Goal: Task Accomplishment & Management: Use online tool/utility

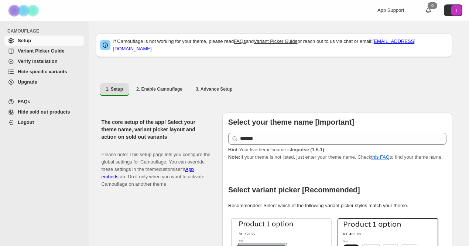
click at [32, 69] on span "Hide specific variants" at bounding box center [42, 72] width 49 height 6
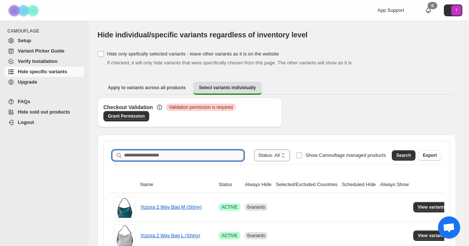
click at [172, 155] on input "Search product name" at bounding box center [184, 155] width 120 height 10
paste input "*******"
type input "*******"
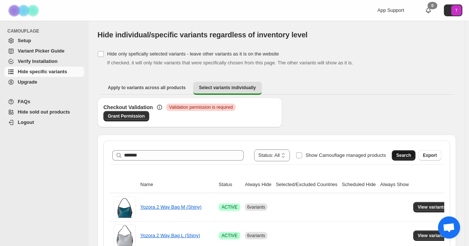
click at [414, 159] on button "Search" at bounding box center [404, 155] width 24 height 10
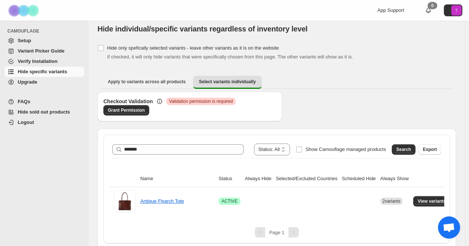
scroll to position [8, 0]
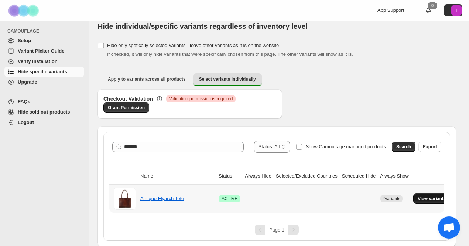
click at [429, 198] on span "View variants" at bounding box center [432, 198] width 28 height 6
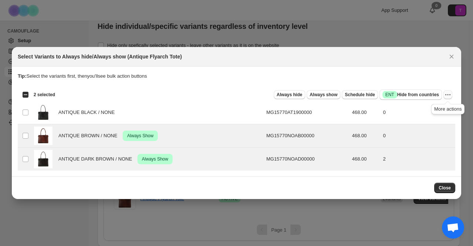
click at [447, 96] on icon "More actions" at bounding box center [447, 94] width 7 height 7
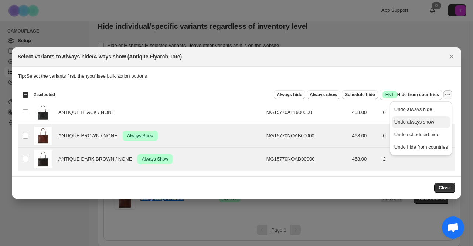
click at [434, 120] on span "Undo always show" at bounding box center [421, 121] width 54 height 7
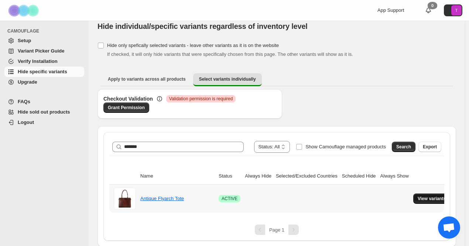
click at [427, 198] on span "View variants" at bounding box center [432, 198] width 28 height 6
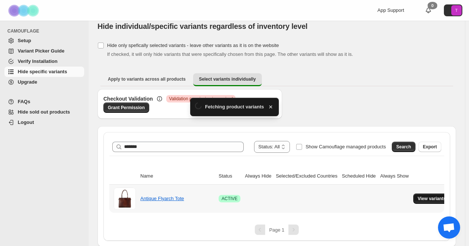
scroll to position [0, 0]
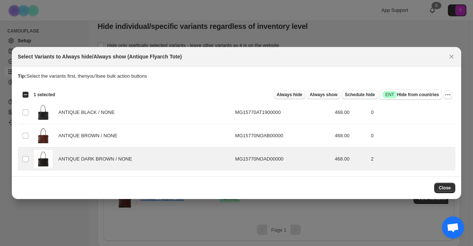
click at [298, 97] on span "Always hide" at bounding box center [289, 95] width 25 height 6
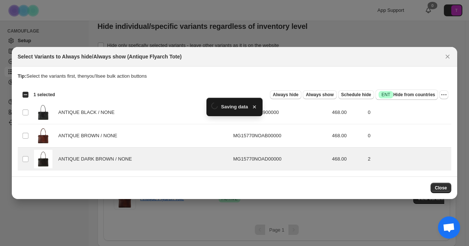
scroll to position [8, 0]
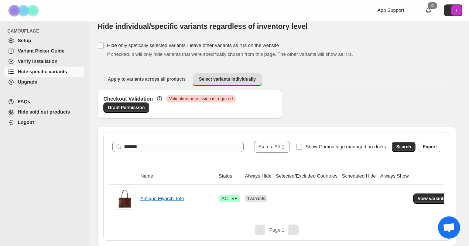
click at [409, 101] on div "Checkout Validation Critical Validation permission is required Grant Permission" at bounding box center [277, 107] width 359 height 37
